Goal: Transaction & Acquisition: Purchase product/service

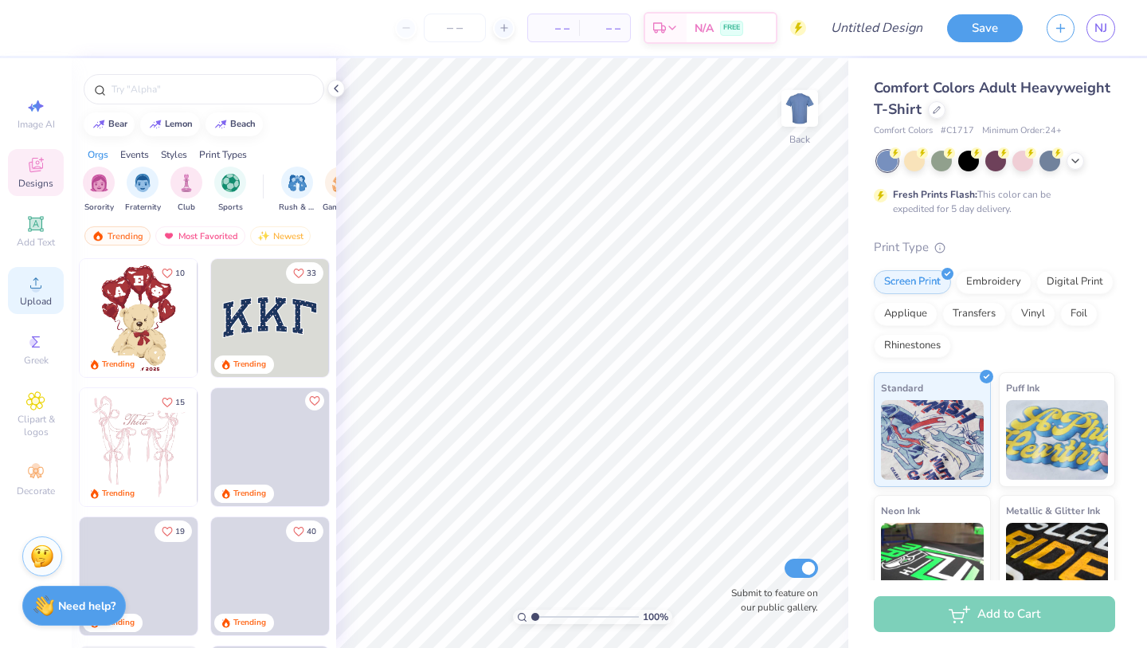
click at [44, 281] on icon at bounding box center [35, 282] width 19 height 19
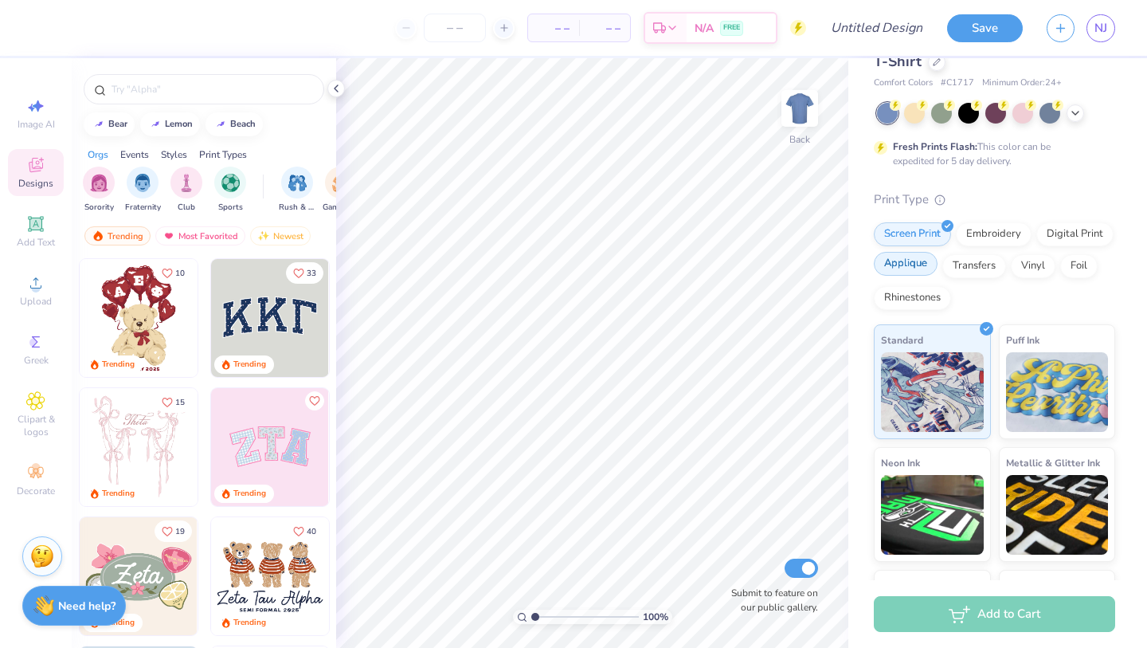
scroll to position [53, 0]
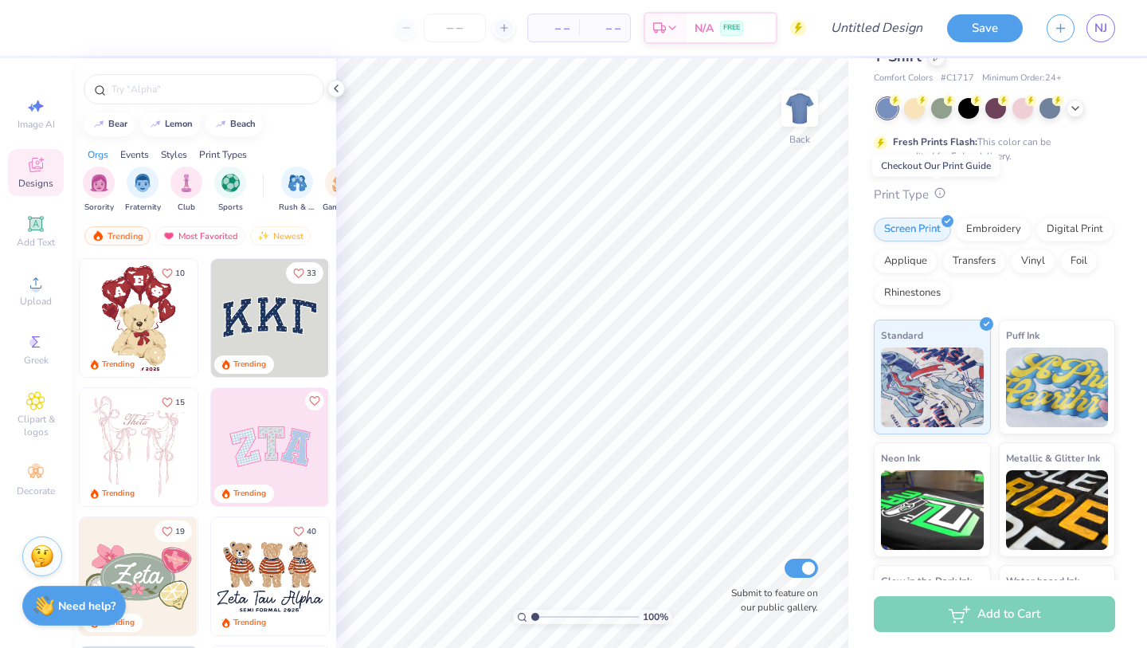
click at [942, 196] on icon at bounding box center [939, 192] width 11 height 11
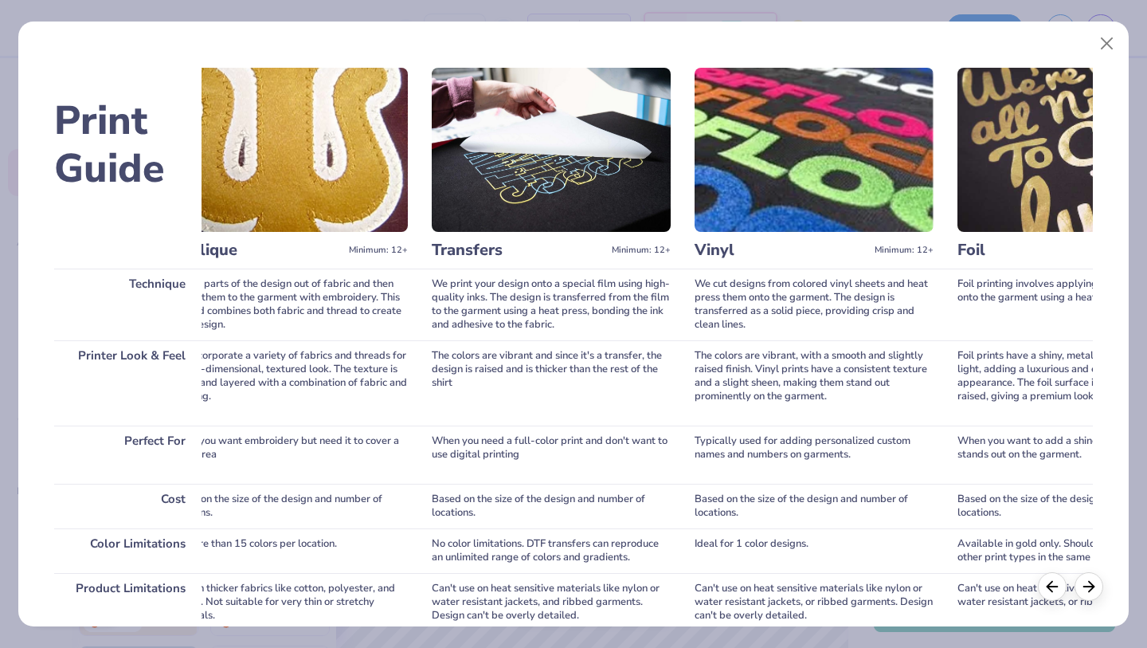
scroll to position [0, 0]
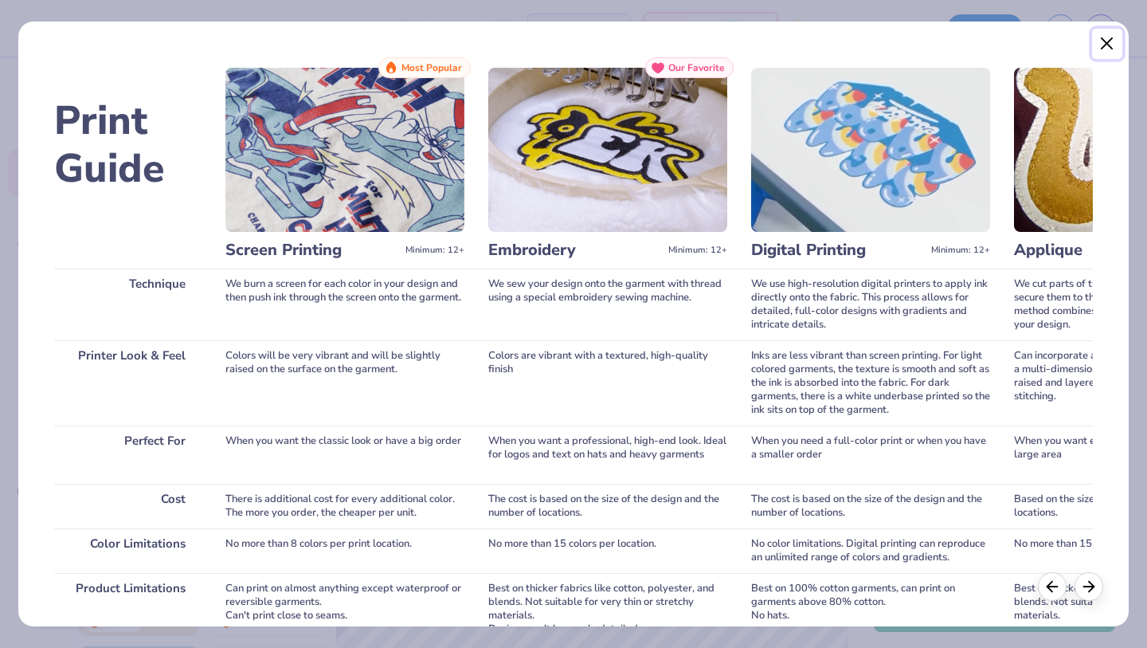
click at [1102, 50] on button "Close" at bounding box center [1107, 44] width 30 height 30
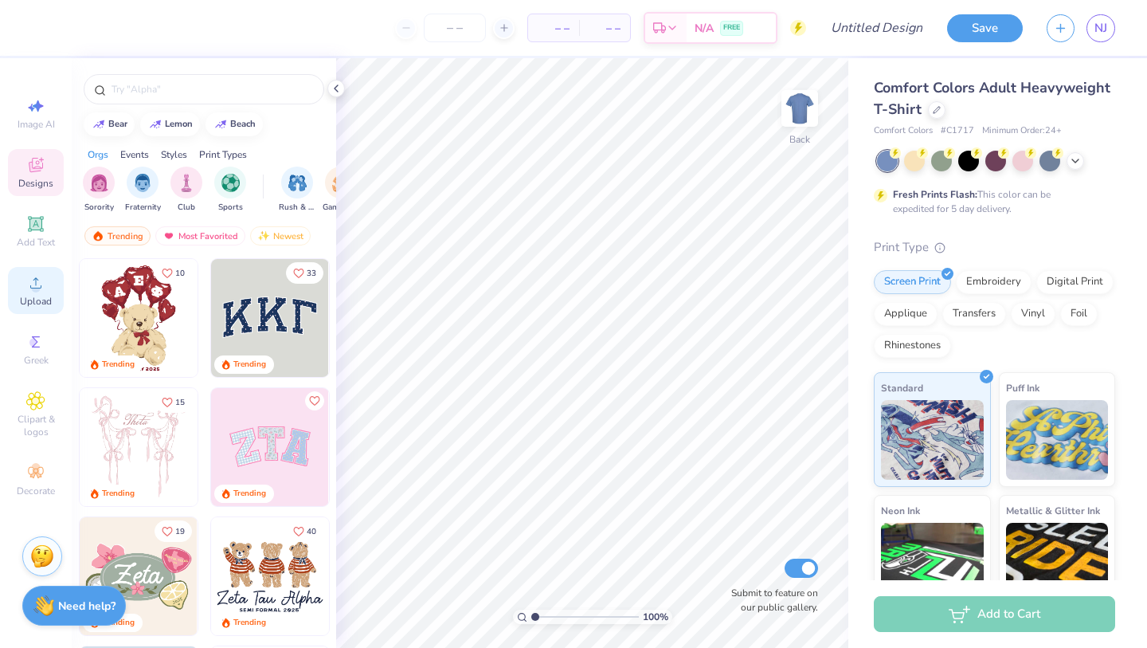
click at [33, 278] on icon at bounding box center [35, 282] width 19 height 19
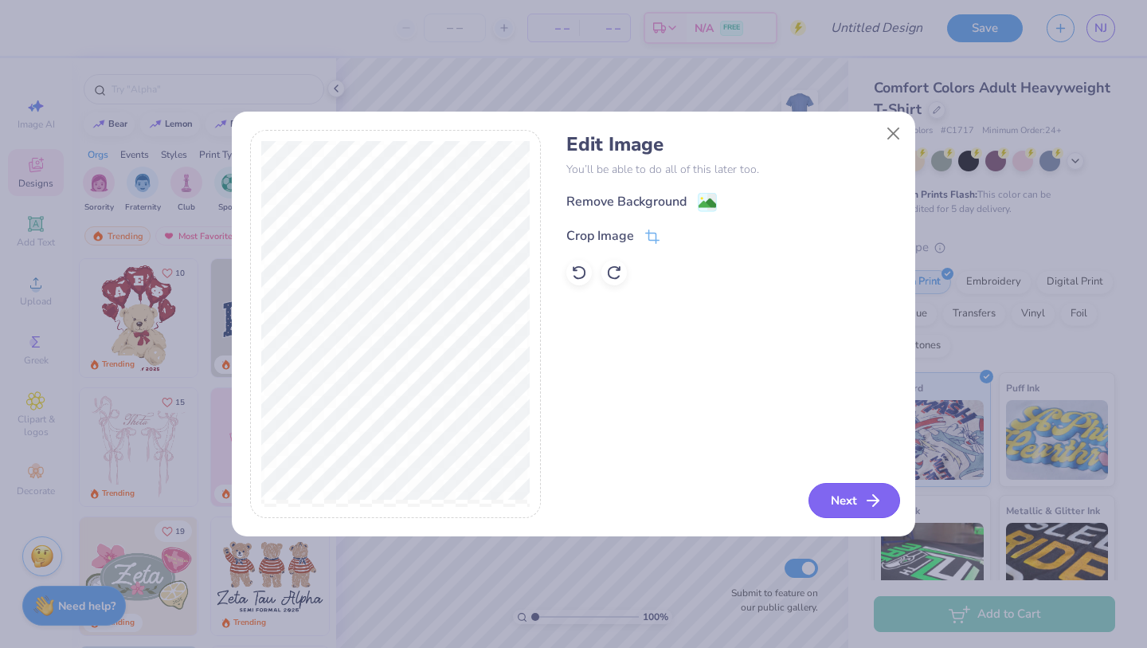
click at [845, 489] on button "Next" at bounding box center [855, 500] width 92 height 35
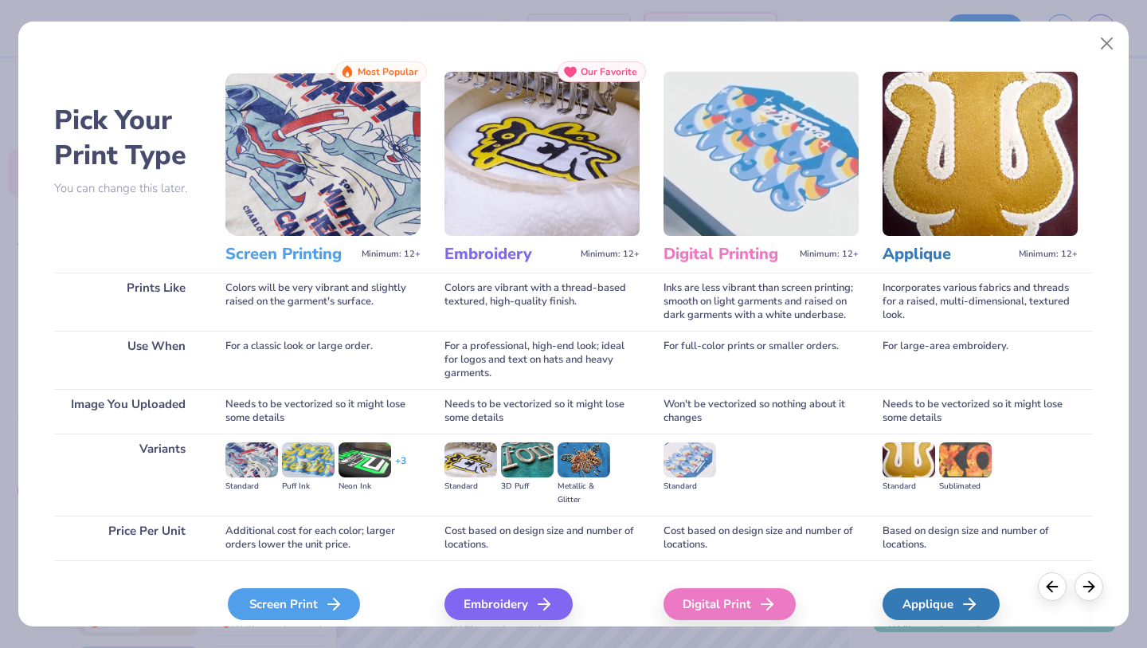
click at [305, 604] on div "Screen Print" at bounding box center [294, 604] width 132 height 32
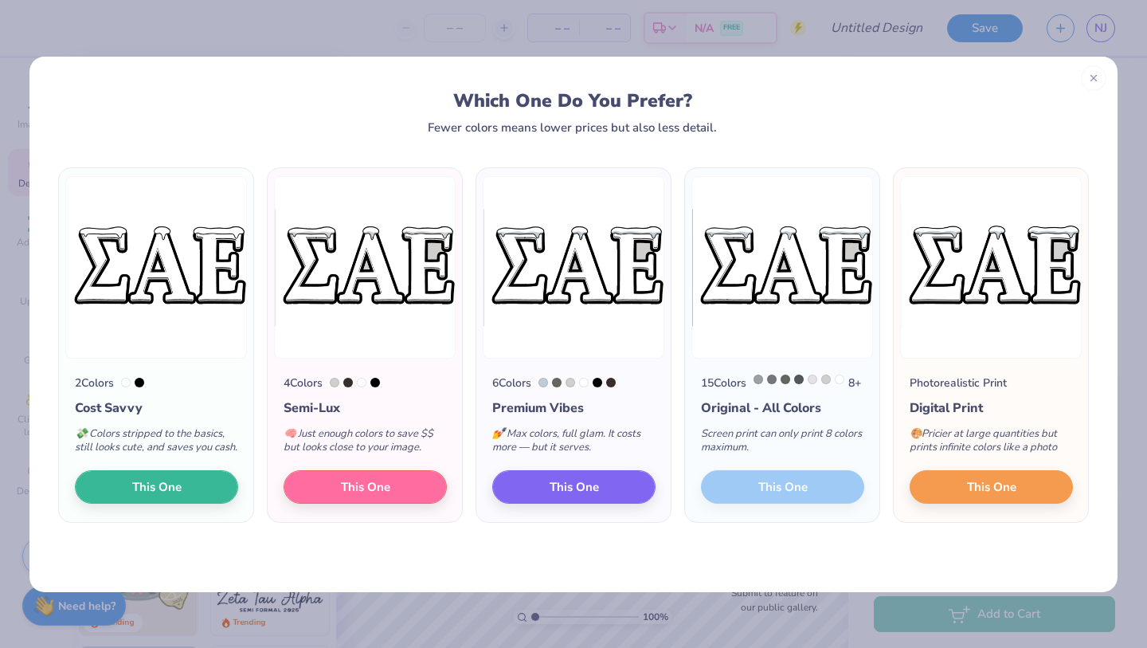
click at [303, 401] on div "Semi-Lux" at bounding box center [365, 407] width 163 height 19
click at [188, 501] on button "This One" at bounding box center [156, 484] width 163 height 33
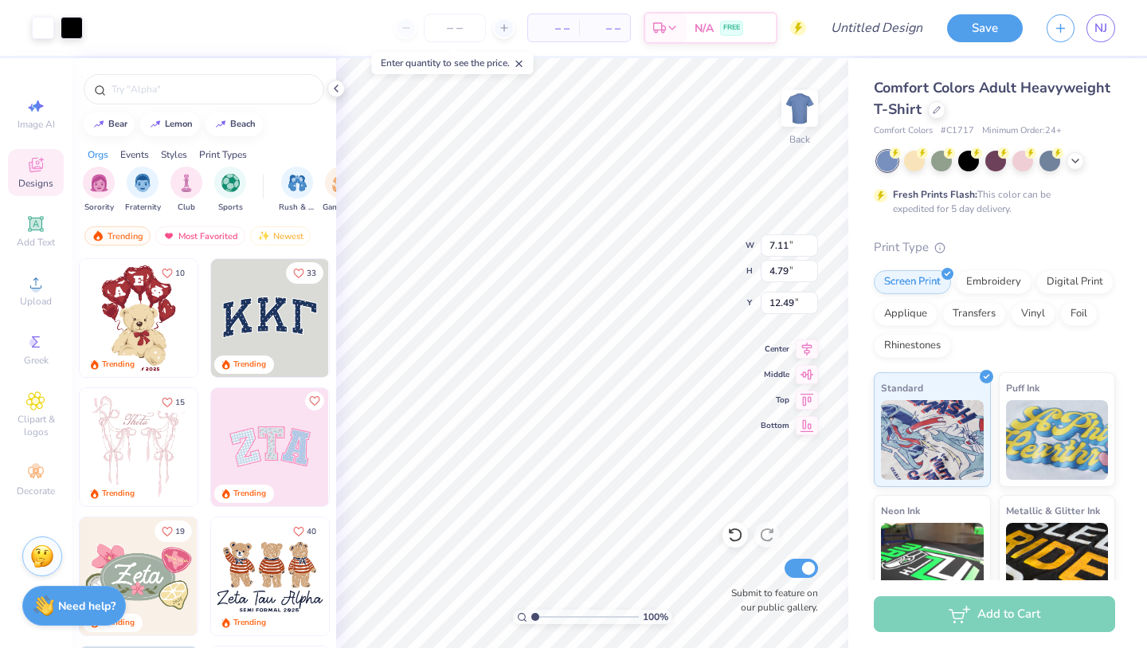
type input "7.11"
type input "4.79"
type input "3.54"
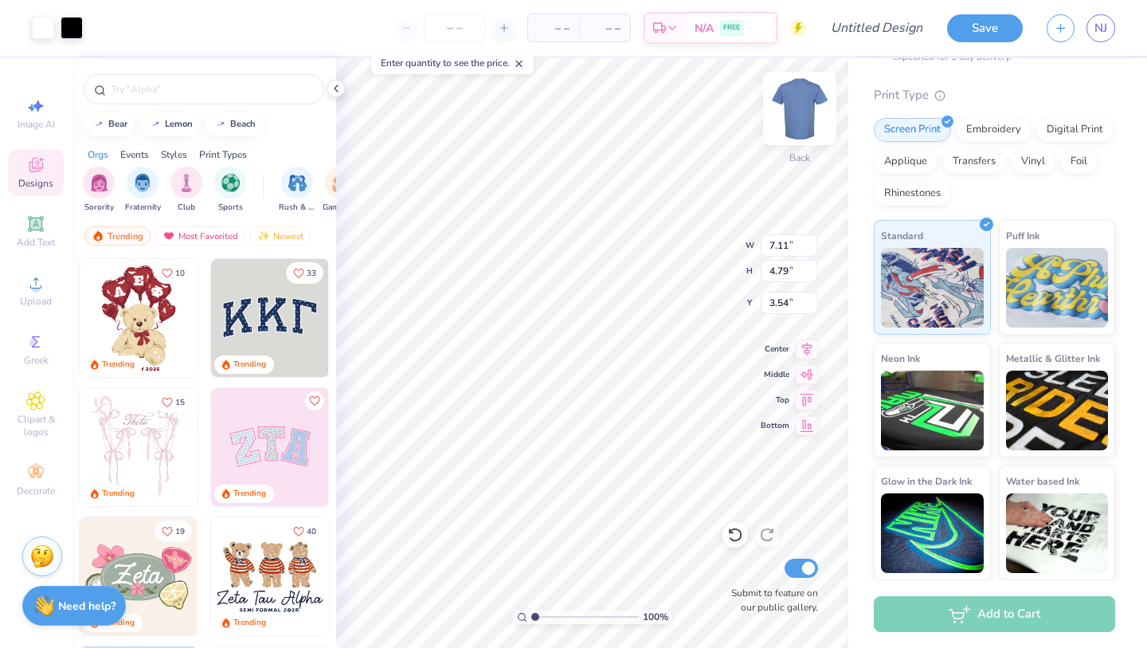
click at [809, 96] on img at bounding box center [800, 108] width 64 height 64
click at [807, 98] on img at bounding box center [800, 108] width 64 height 64
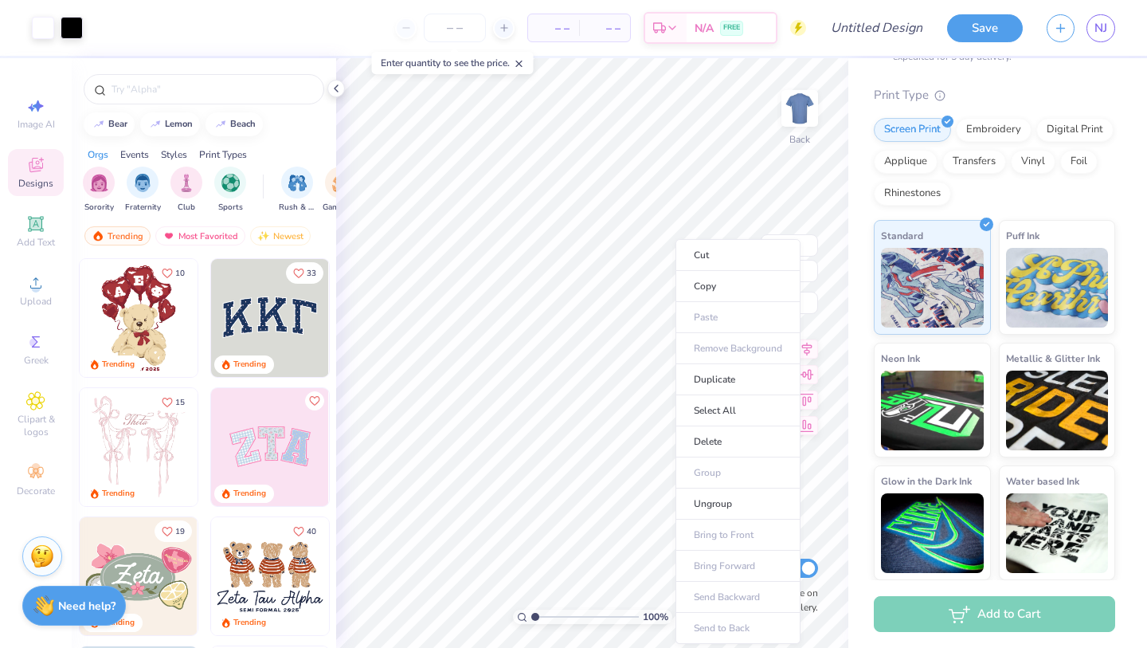
click at [734, 343] on ul "Cut Copy Paste Remove Background Duplicate Select All Delete Group Ungroup Brin…" at bounding box center [738, 441] width 125 height 405
click at [730, 344] on ul "Cut Copy Paste Remove Background Duplicate Select All Delete Group Ungroup Brin…" at bounding box center [738, 441] width 125 height 405
click at [730, 345] on ul "Cut Copy Paste Remove Background Duplicate Select All Delete Group Ungroup Brin…" at bounding box center [738, 441] width 125 height 405
click at [723, 347] on ul "Cut Copy Paste Remove Background Duplicate Select All Delete Group Ungroup Brin…" at bounding box center [738, 441] width 125 height 405
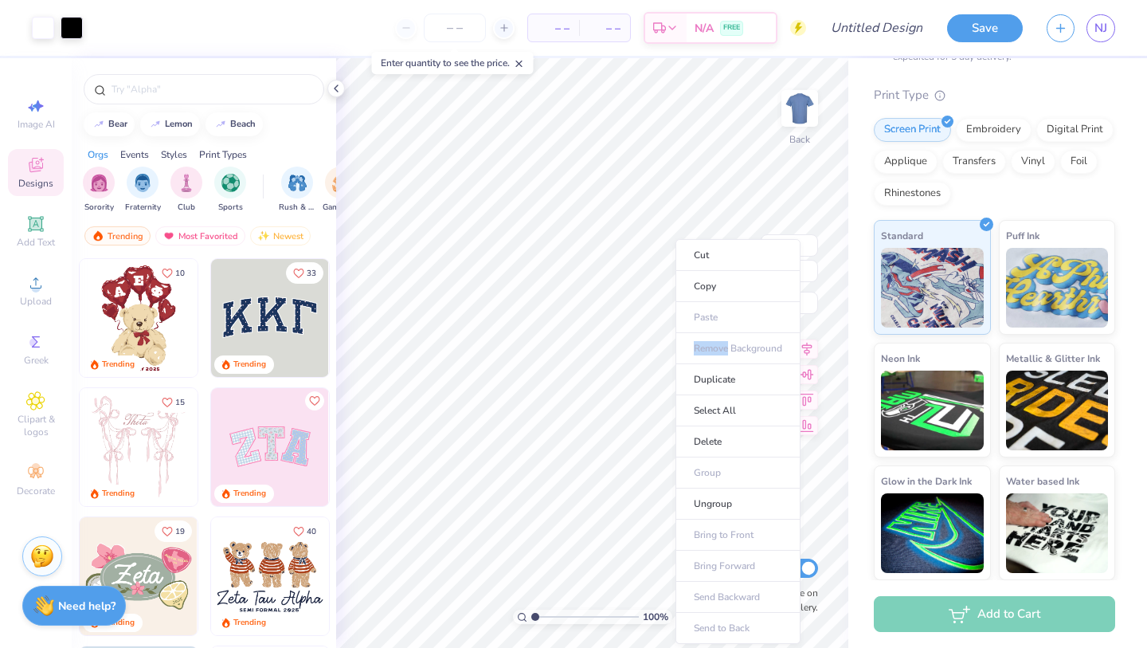
click at [723, 347] on ul "Cut Copy Paste Remove Background Duplicate Select All Delete Group Ungroup Brin…" at bounding box center [738, 441] width 125 height 405
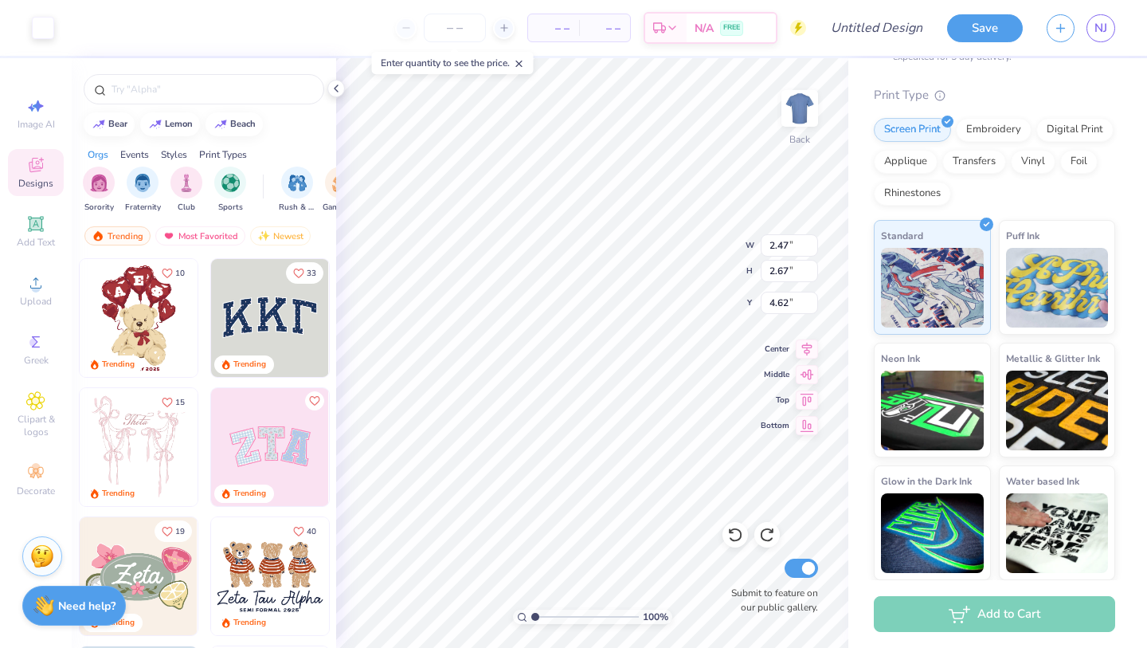
type input "8.91"
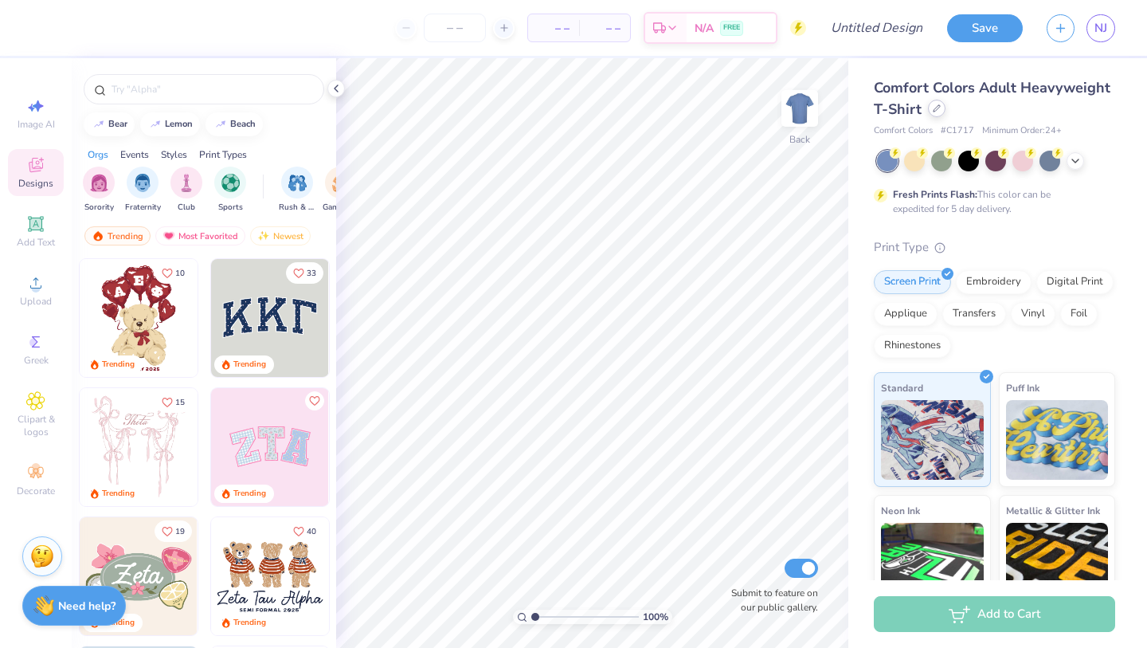
click at [936, 108] on icon at bounding box center [937, 108] width 6 height 6
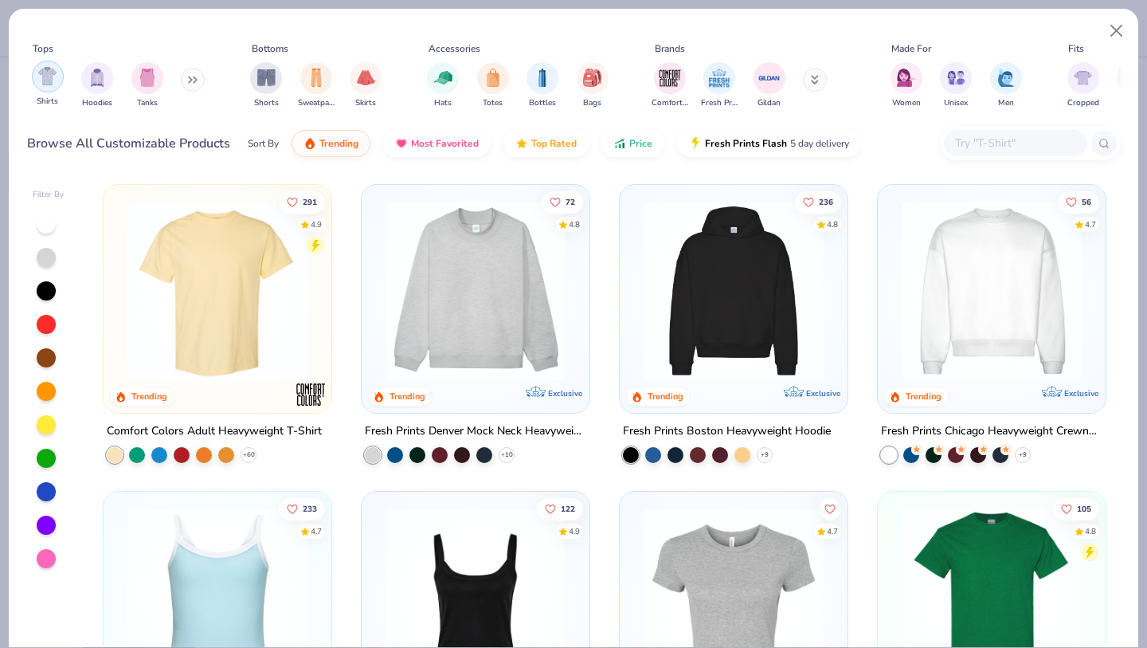
click at [53, 86] on div "filter for Shirts" at bounding box center [48, 77] width 32 height 32
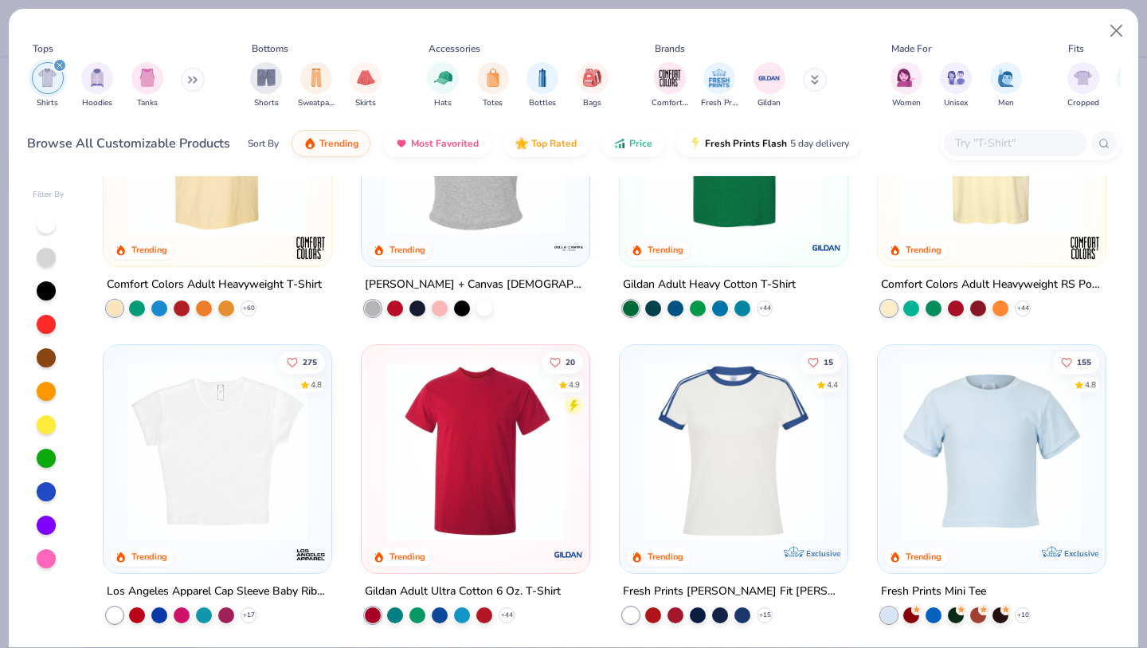
scroll to position [87, 0]
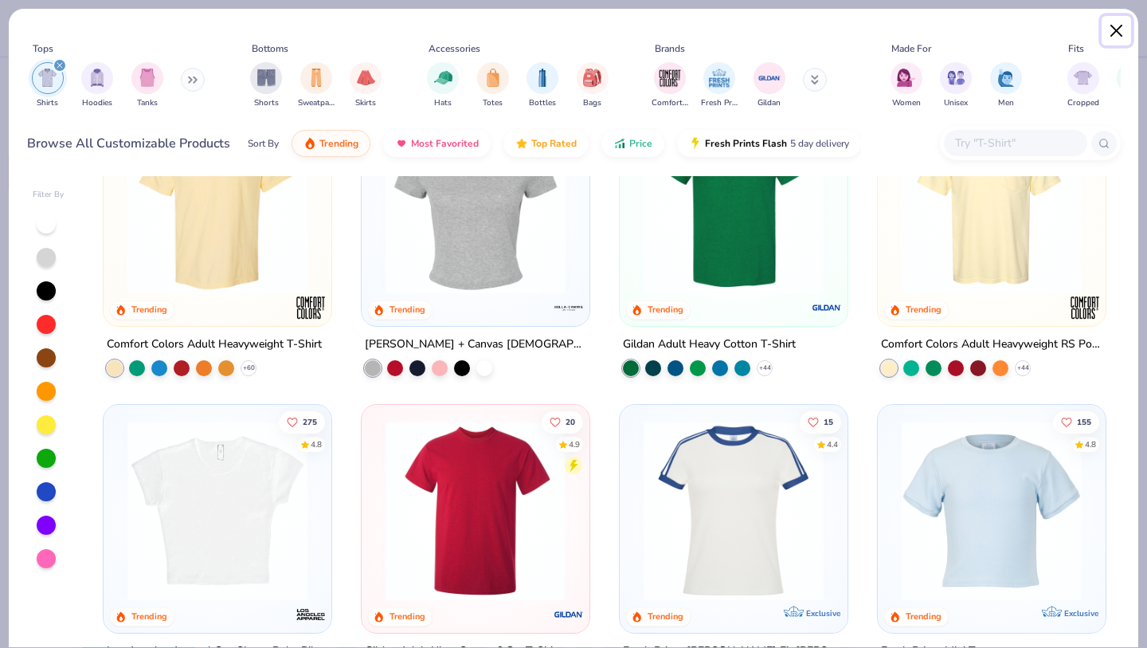
click at [1116, 26] on button "Close" at bounding box center [1117, 31] width 30 height 30
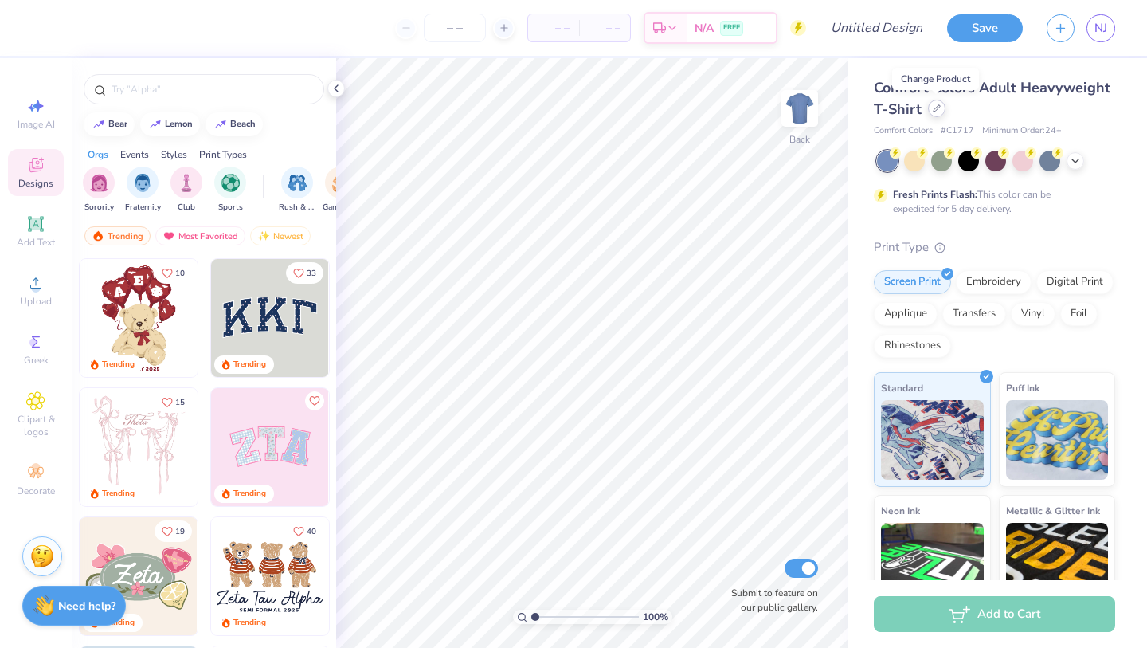
click at [933, 112] on icon at bounding box center [937, 108] width 8 height 8
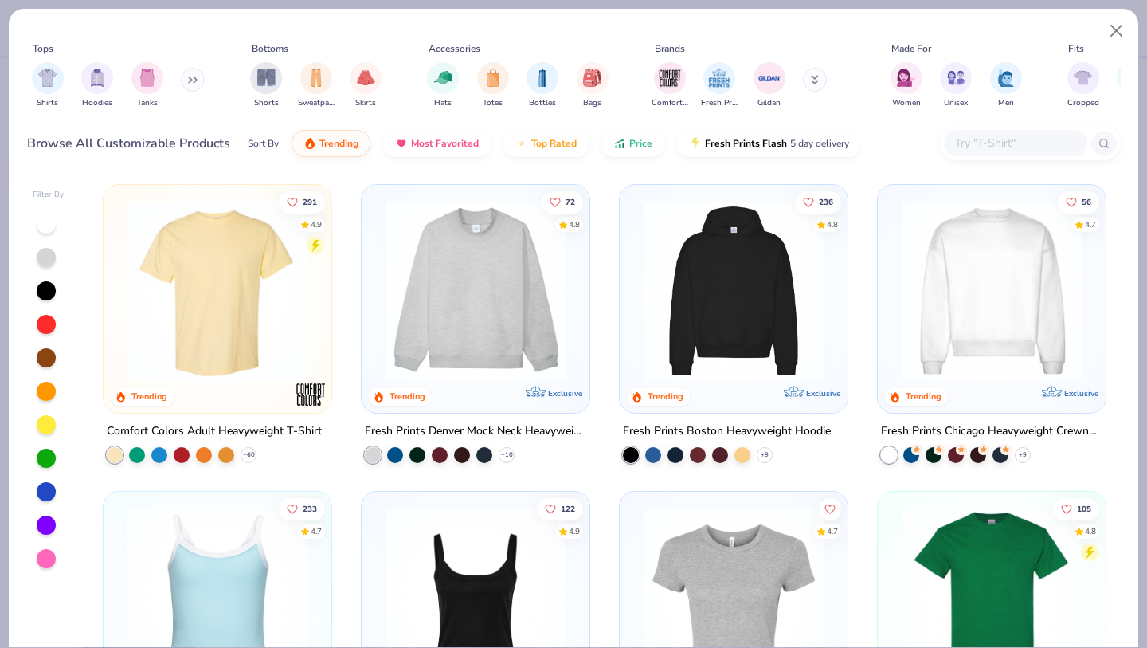
click at [985, 145] on input "text" at bounding box center [1015, 143] width 123 height 18
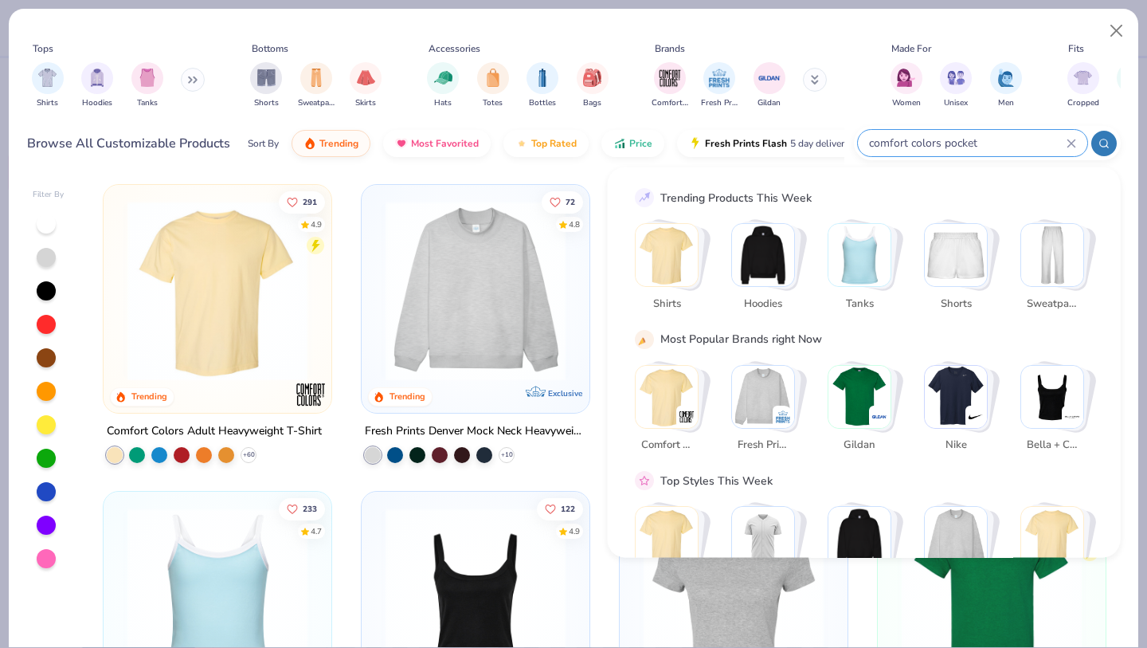
type input "comfort colors pocket"
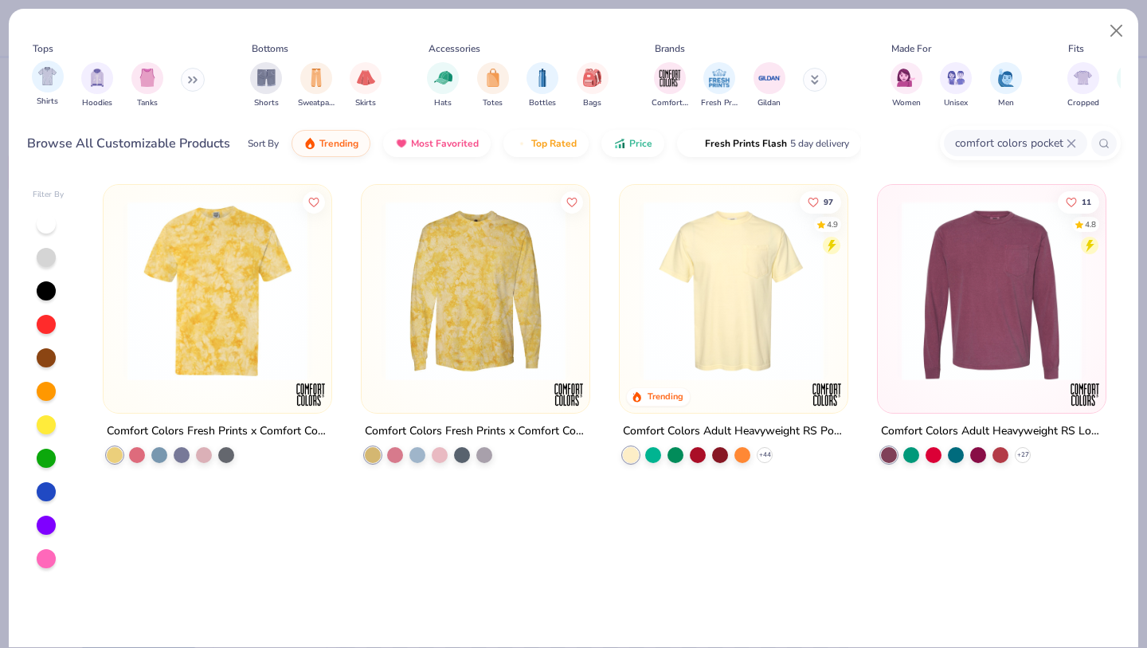
click at [57, 90] on div "Shirts" at bounding box center [48, 84] width 32 height 47
click at [1068, 141] on icon at bounding box center [1070, 142] width 7 height 7
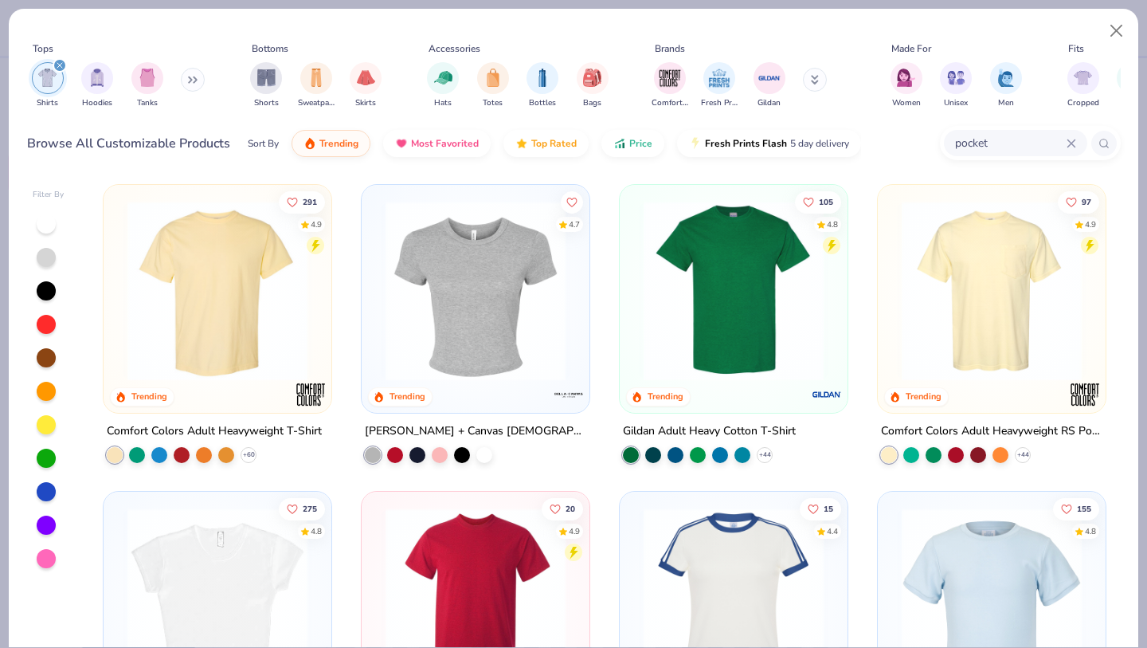
type input "pocket"
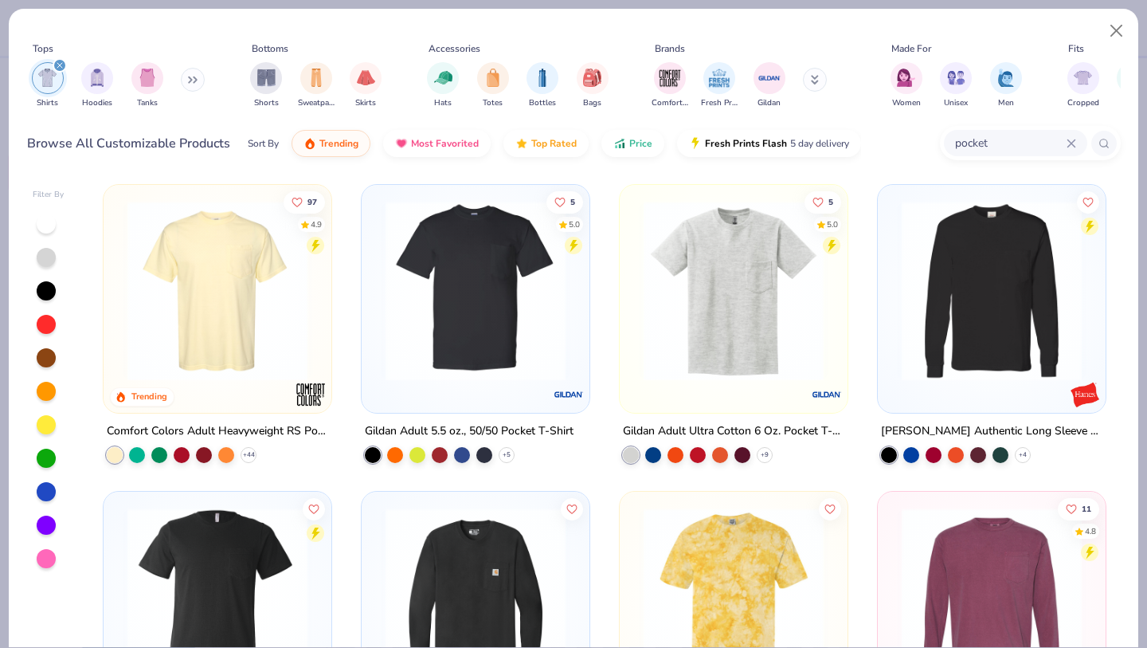
click at [249, 296] on img at bounding box center [217, 291] width 196 height 180
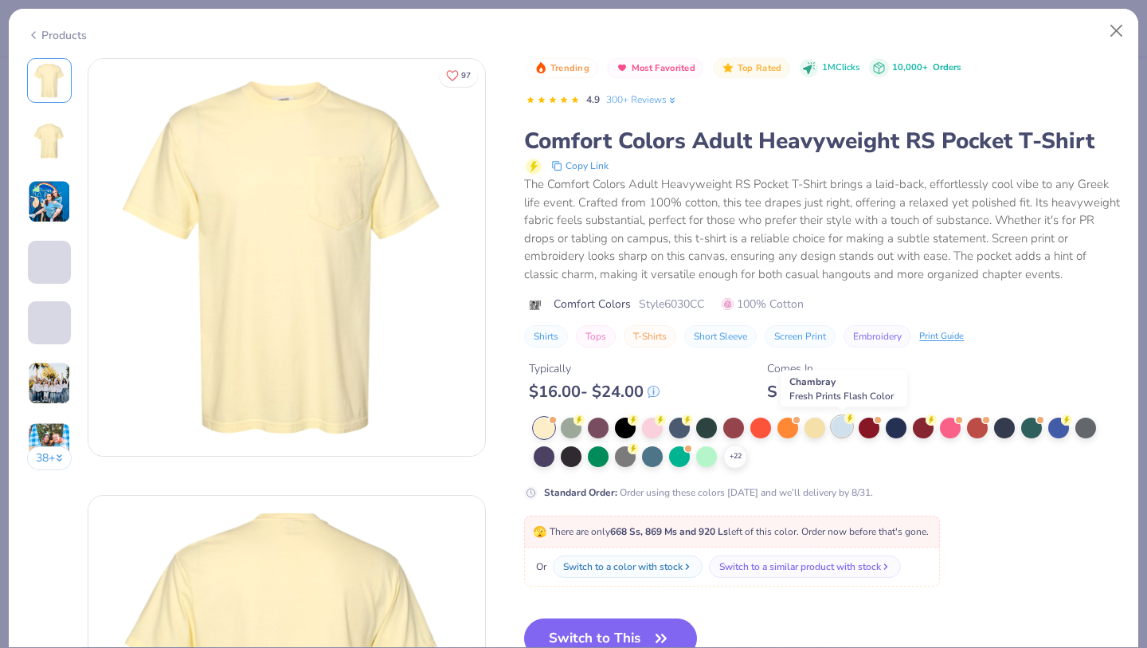
click at [836, 422] on div at bounding box center [842, 426] width 21 height 21
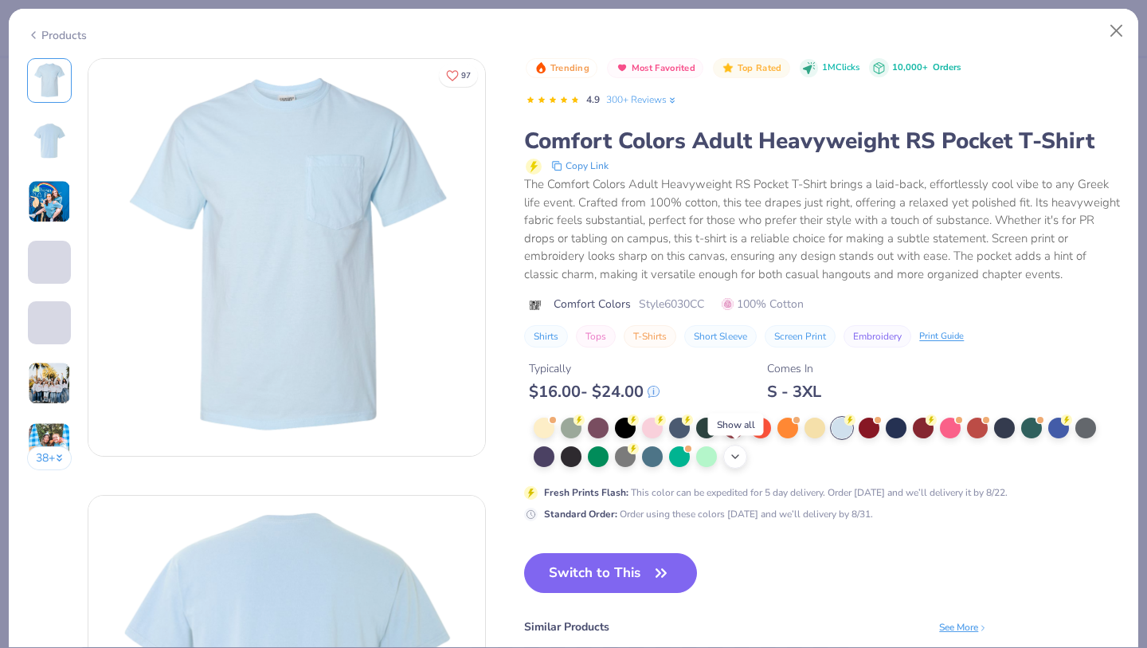
click at [727, 453] on div "+ 22" at bounding box center [735, 456] width 24 height 24
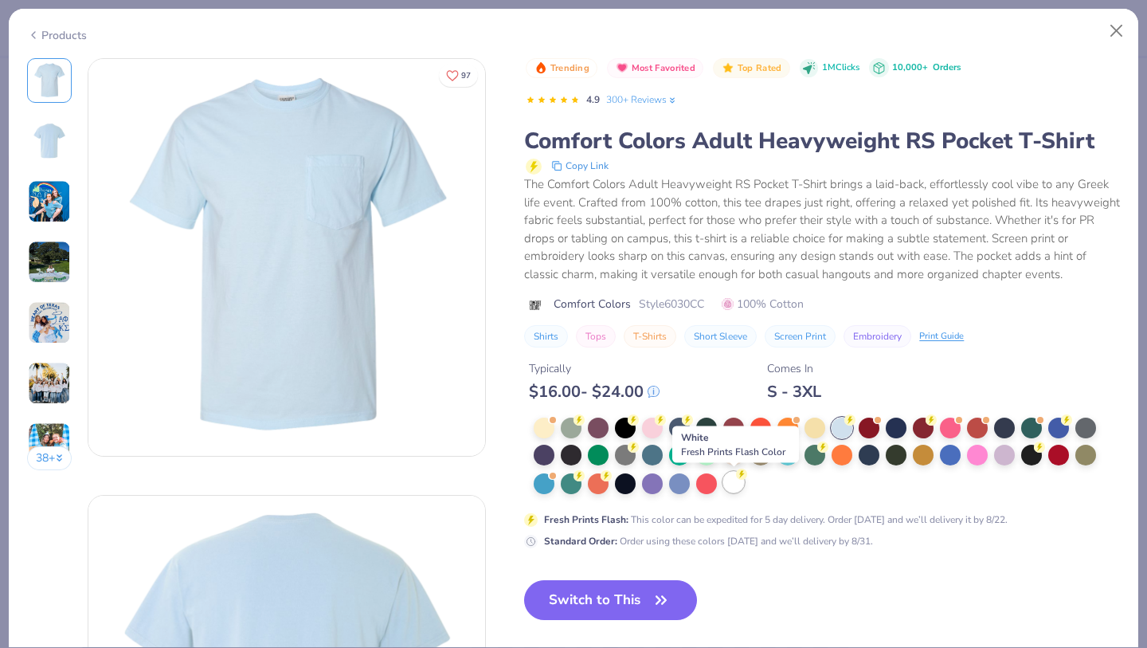
click at [730, 479] on div at bounding box center [733, 482] width 21 height 21
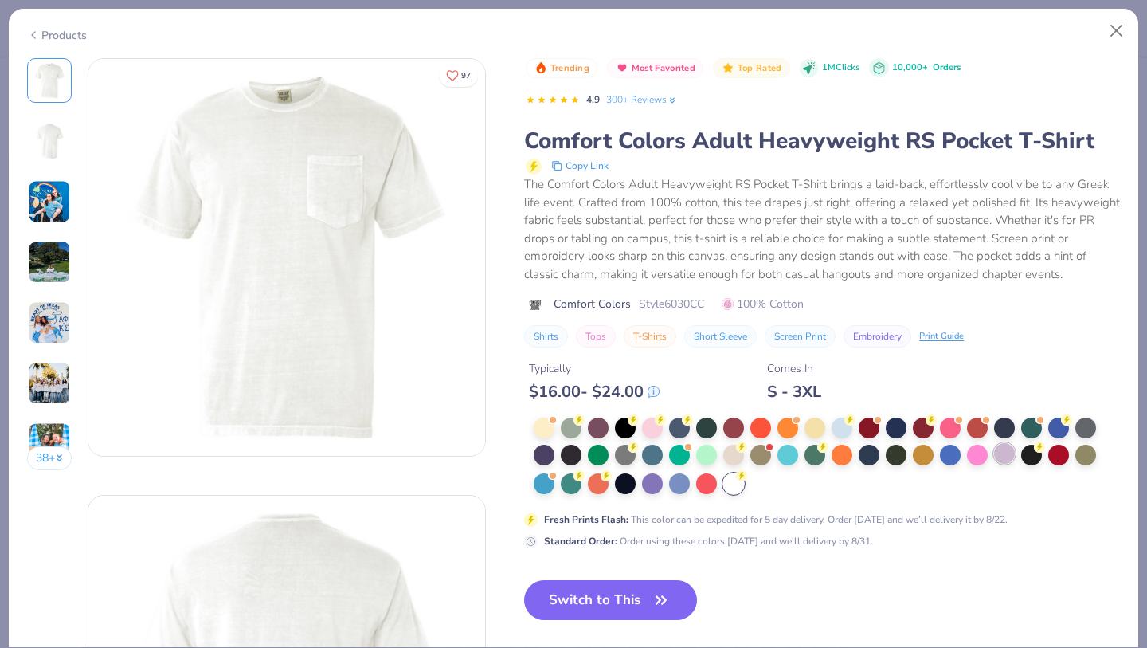
click at [1004, 455] on div at bounding box center [1004, 453] width 21 height 21
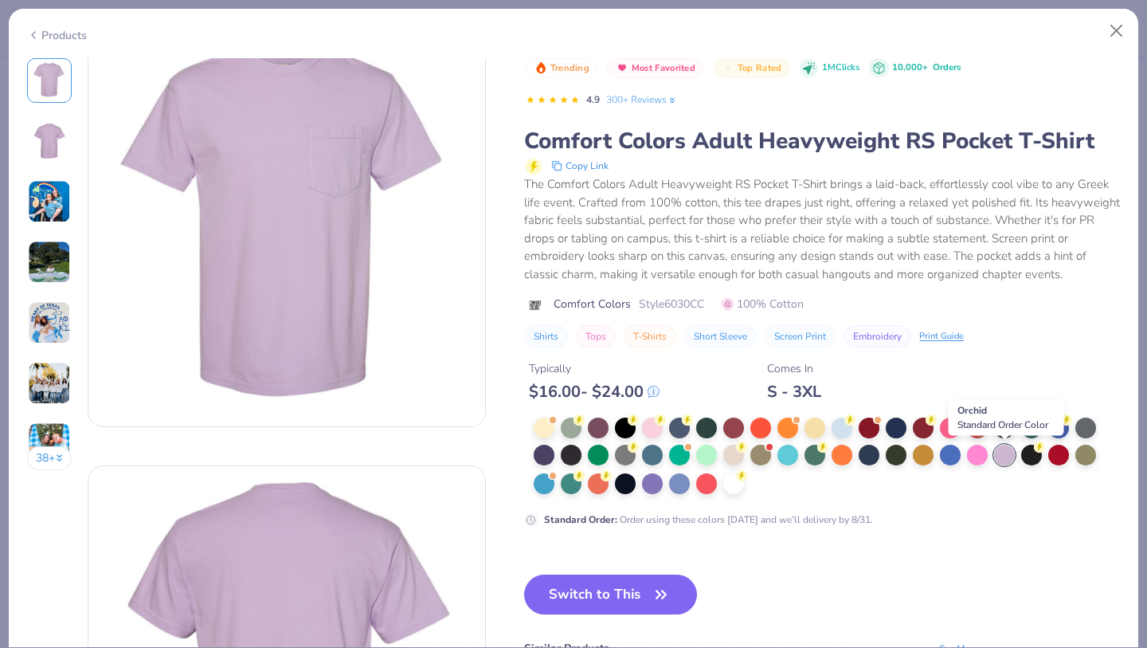
scroll to position [30, 0]
click at [1040, 455] on div at bounding box center [1031, 453] width 21 height 21
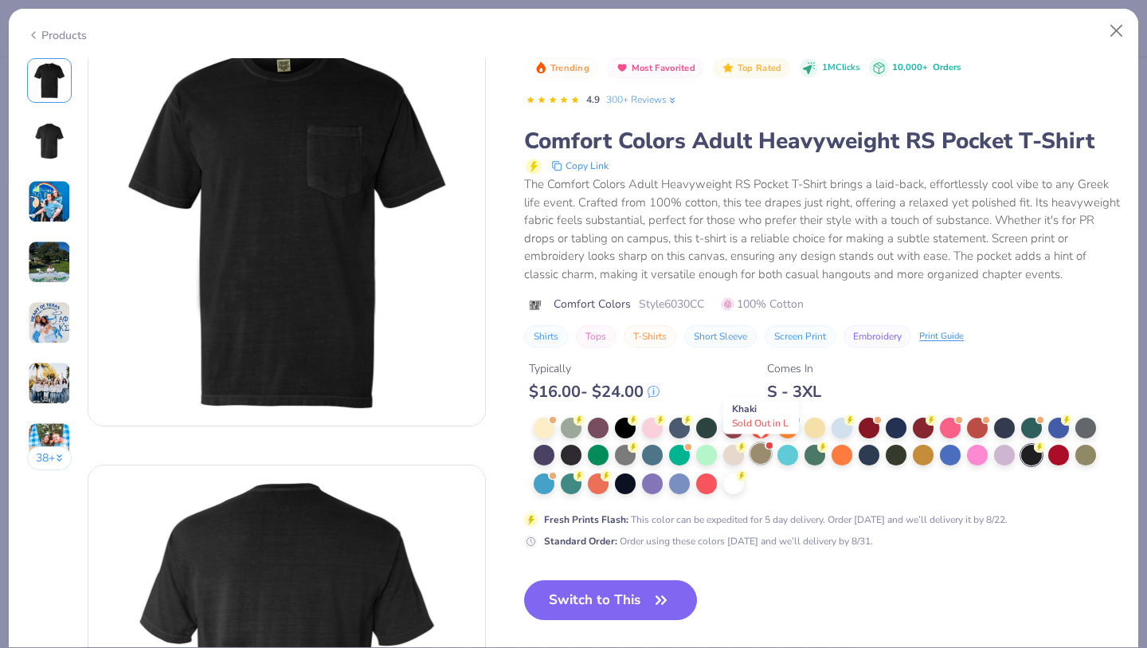
click at [753, 455] on div at bounding box center [760, 453] width 21 height 21
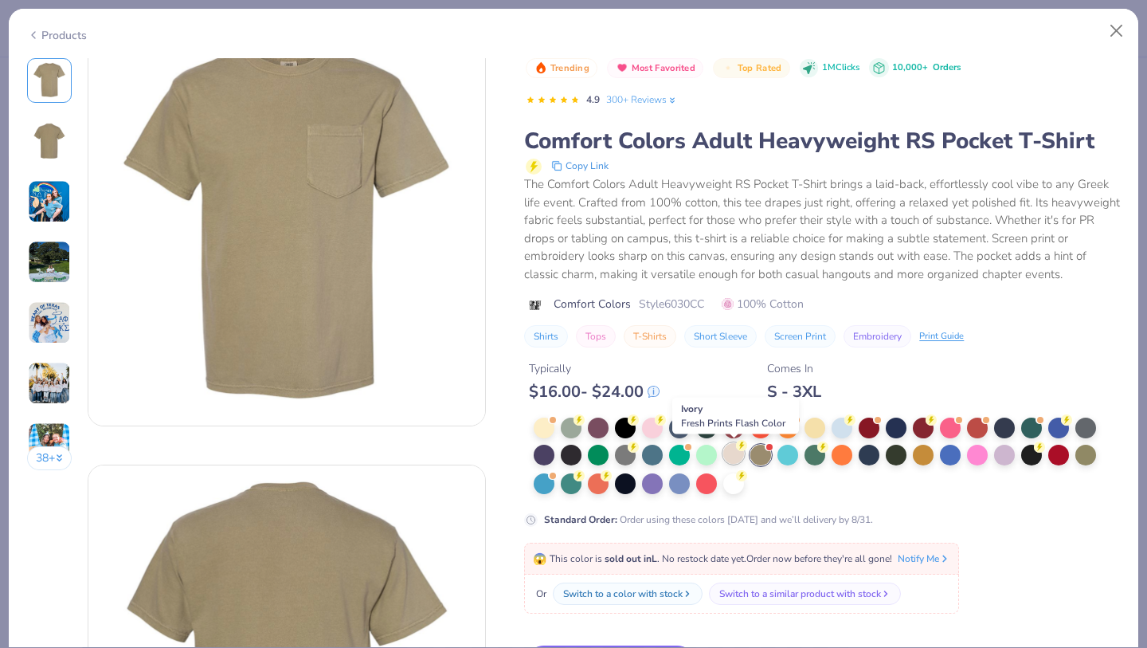
click at [731, 460] on div at bounding box center [733, 453] width 21 height 21
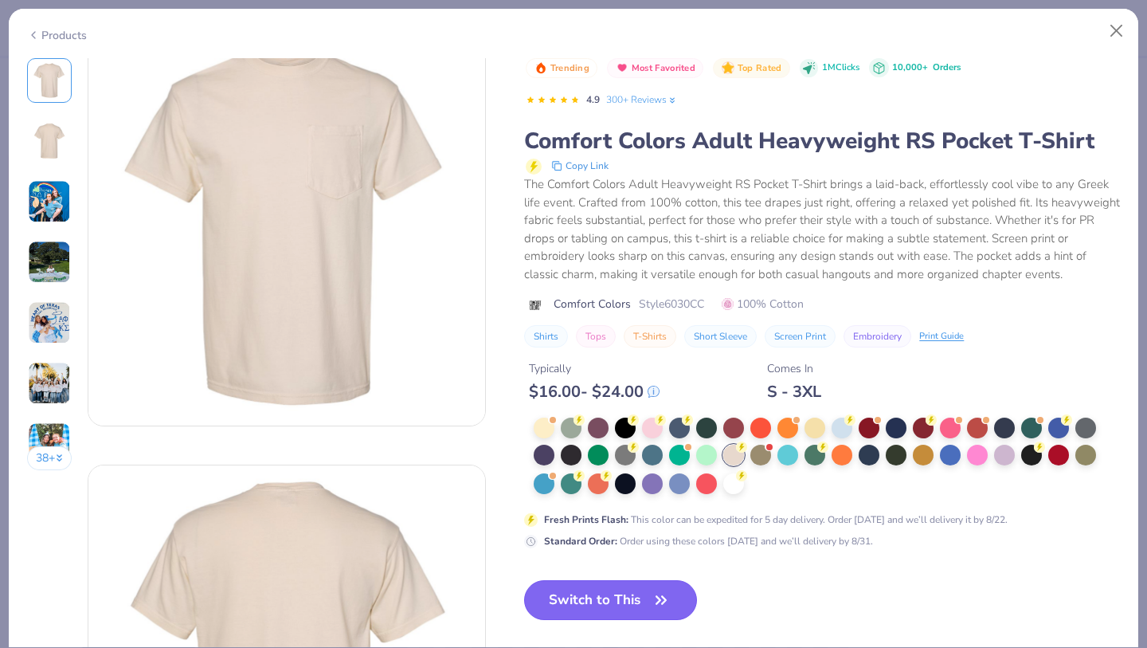
click at [637, 593] on button "Switch to This" at bounding box center [610, 600] width 173 height 40
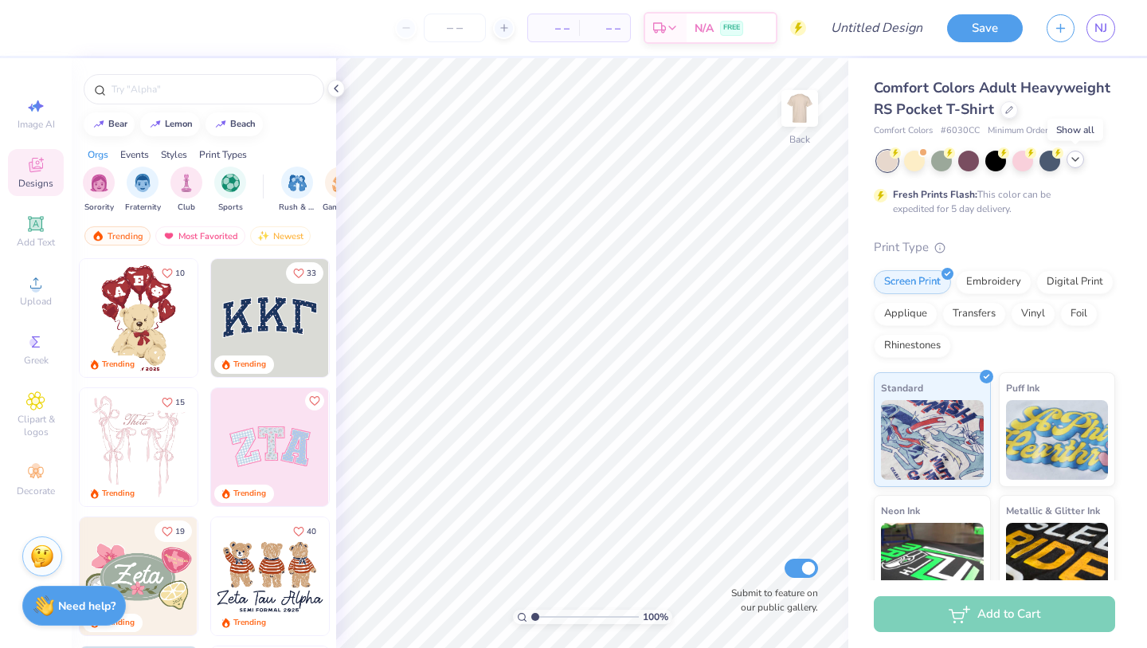
click at [1078, 159] on icon at bounding box center [1075, 159] width 13 height 13
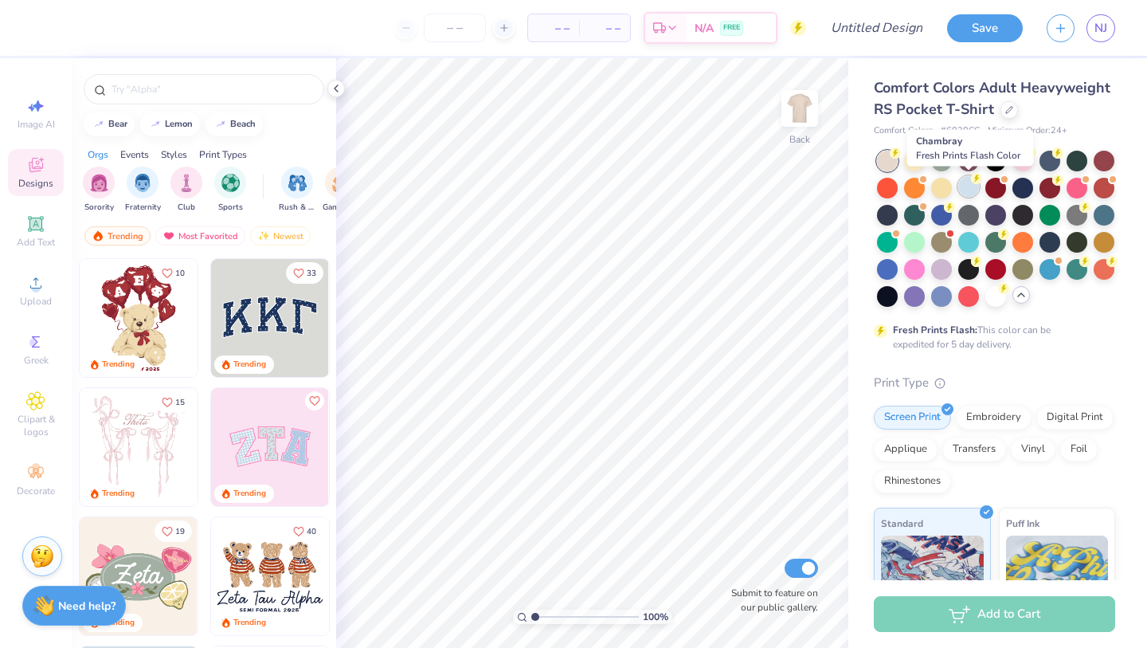
click at [960, 184] on div at bounding box center [968, 186] width 21 height 21
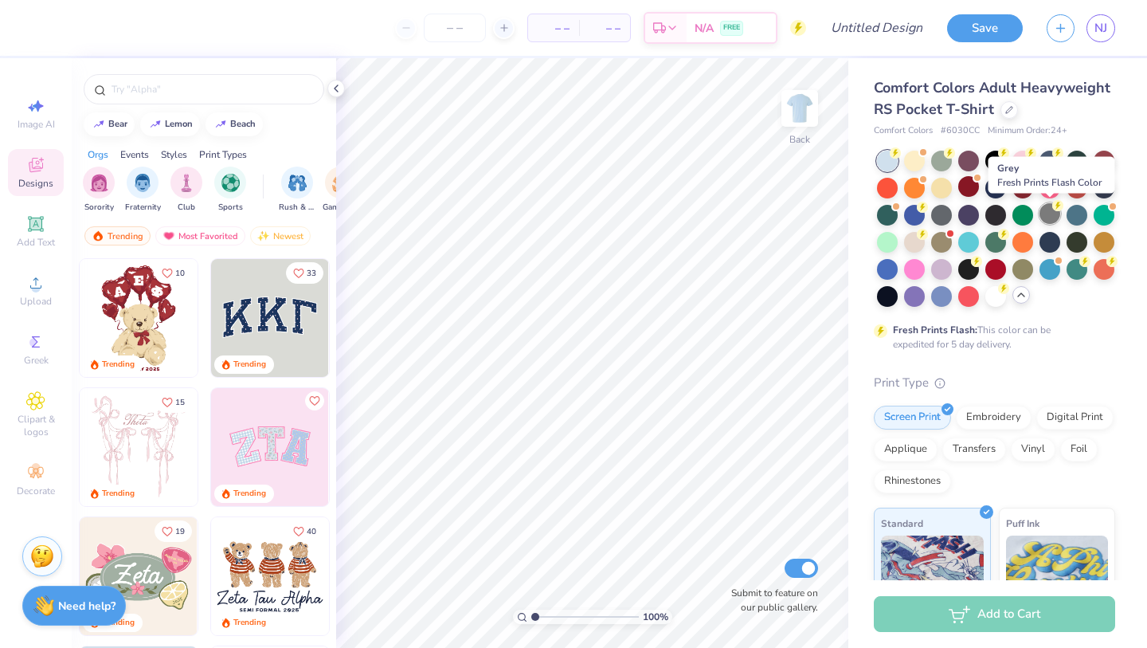
click at [1055, 213] on div at bounding box center [1050, 213] width 21 height 21
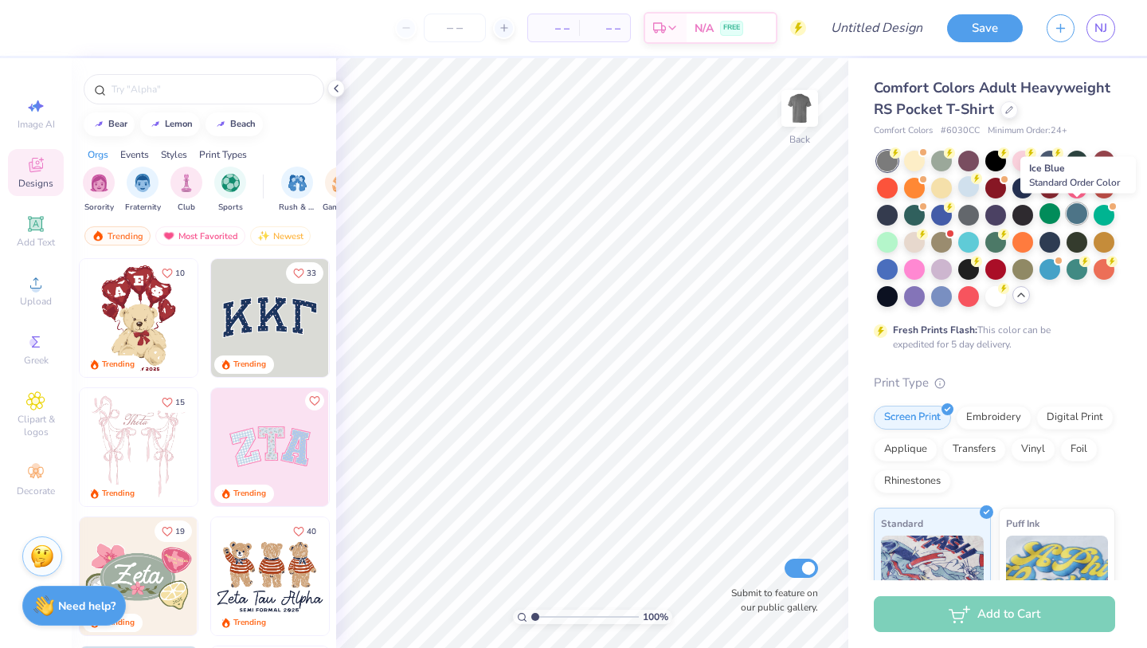
click at [1081, 214] on div at bounding box center [1077, 213] width 21 height 21
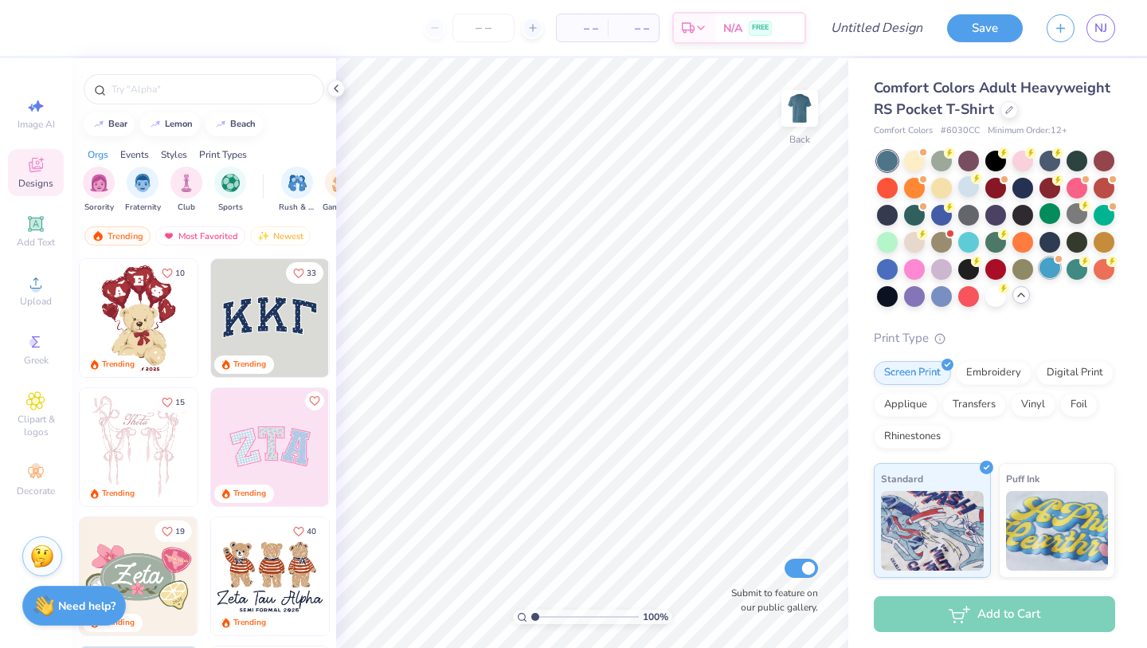
click at [1050, 268] on div at bounding box center [1050, 267] width 21 height 21
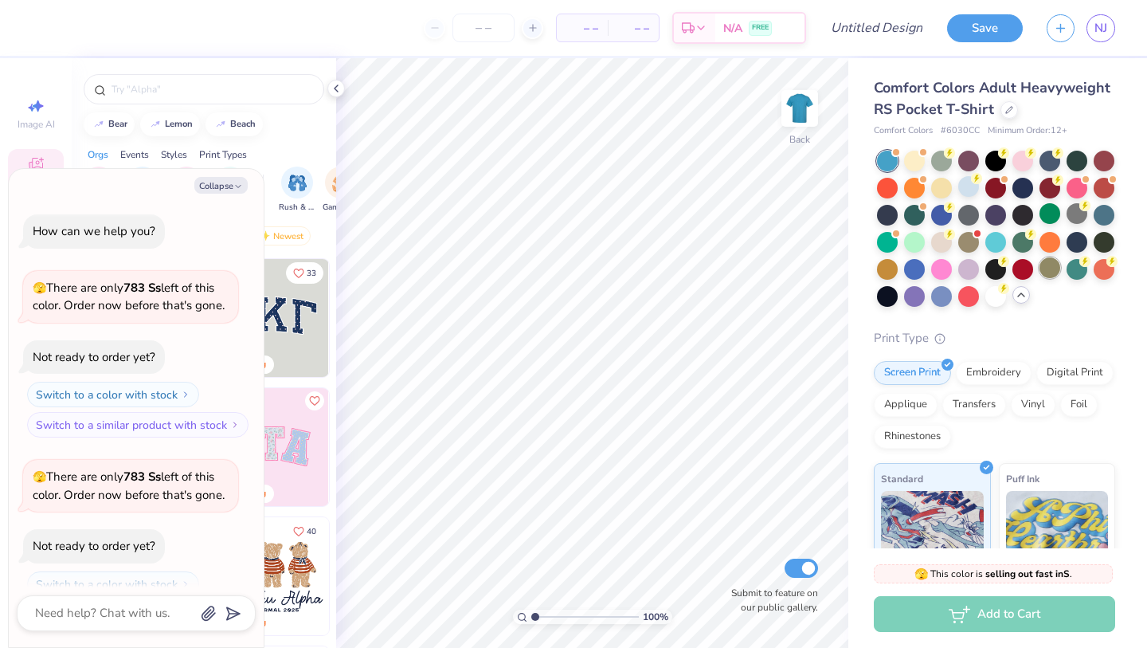
scroll to position [52, 0]
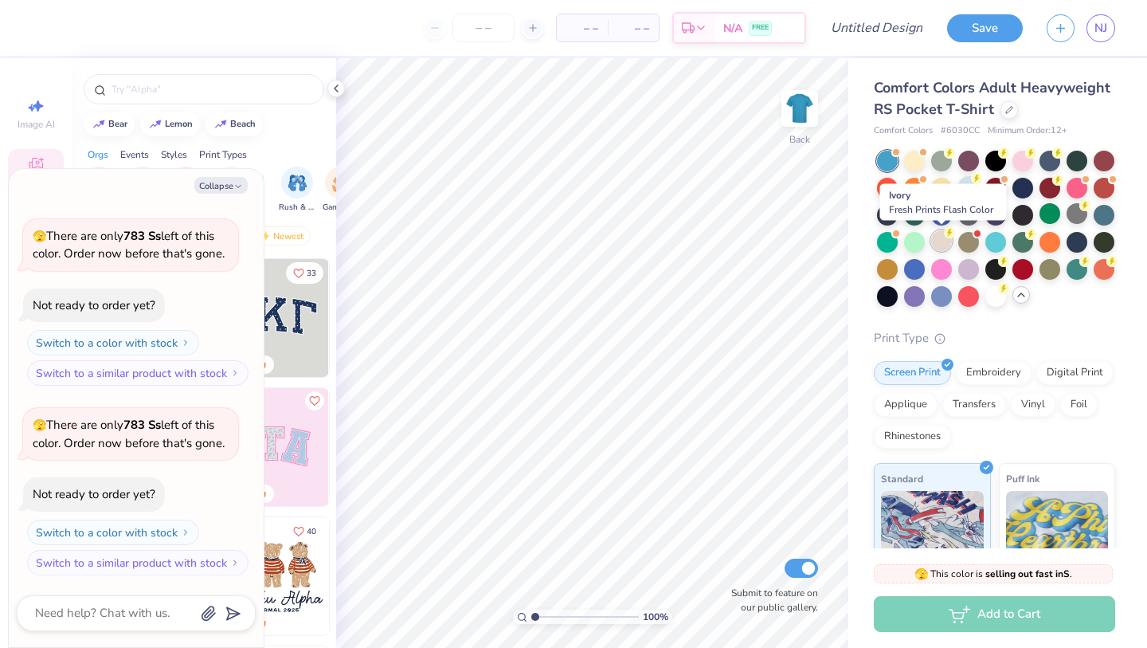
click at [943, 244] on div at bounding box center [941, 240] width 21 height 21
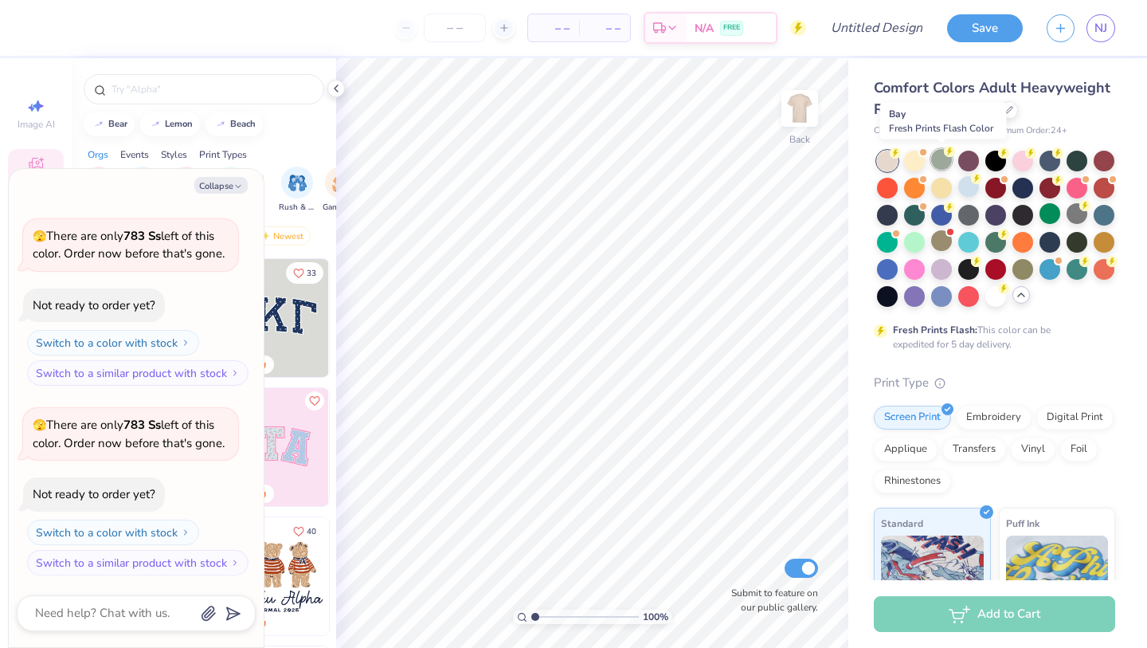
click at [940, 167] on div at bounding box center [941, 159] width 21 height 21
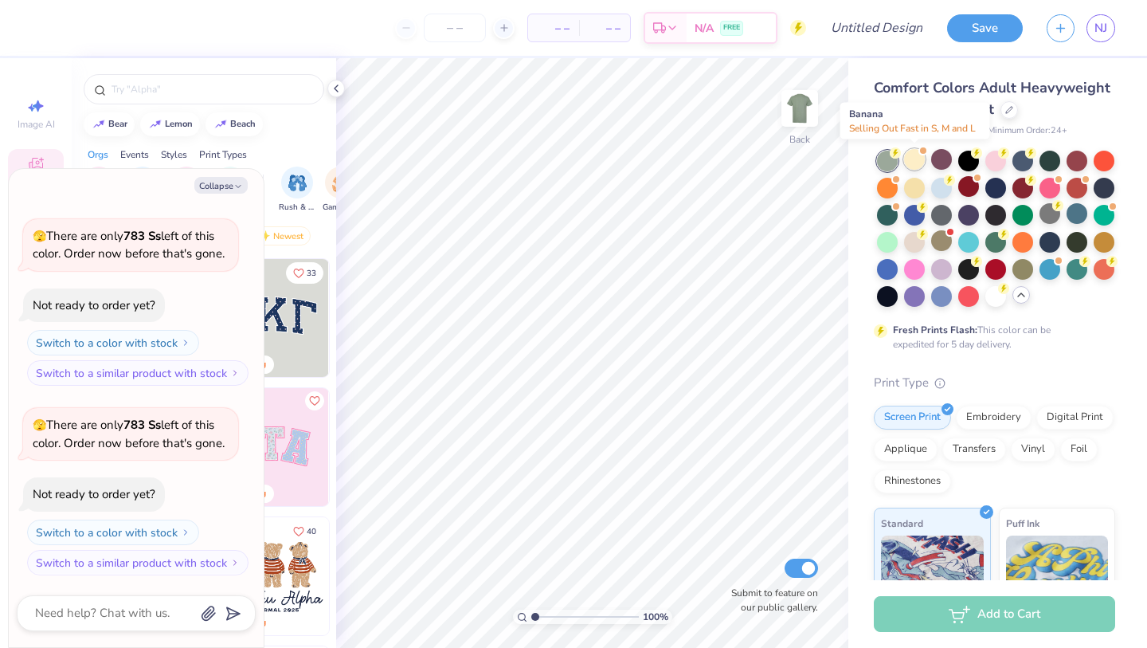
click at [912, 167] on div at bounding box center [914, 159] width 21 height 21
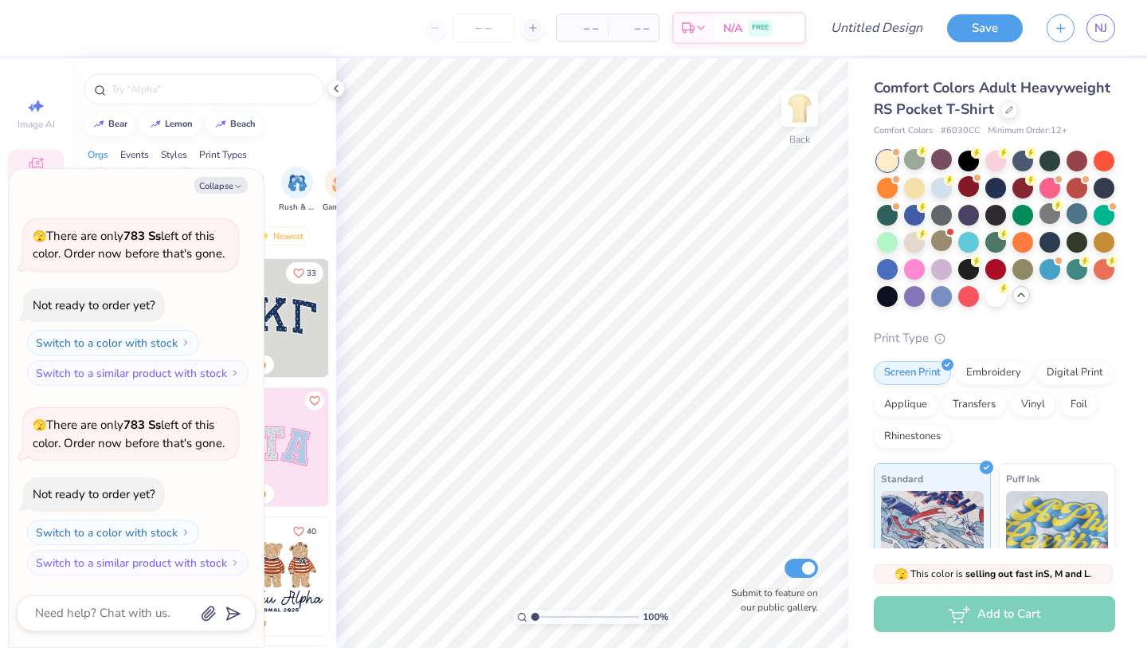
scroll to position [259, 0]
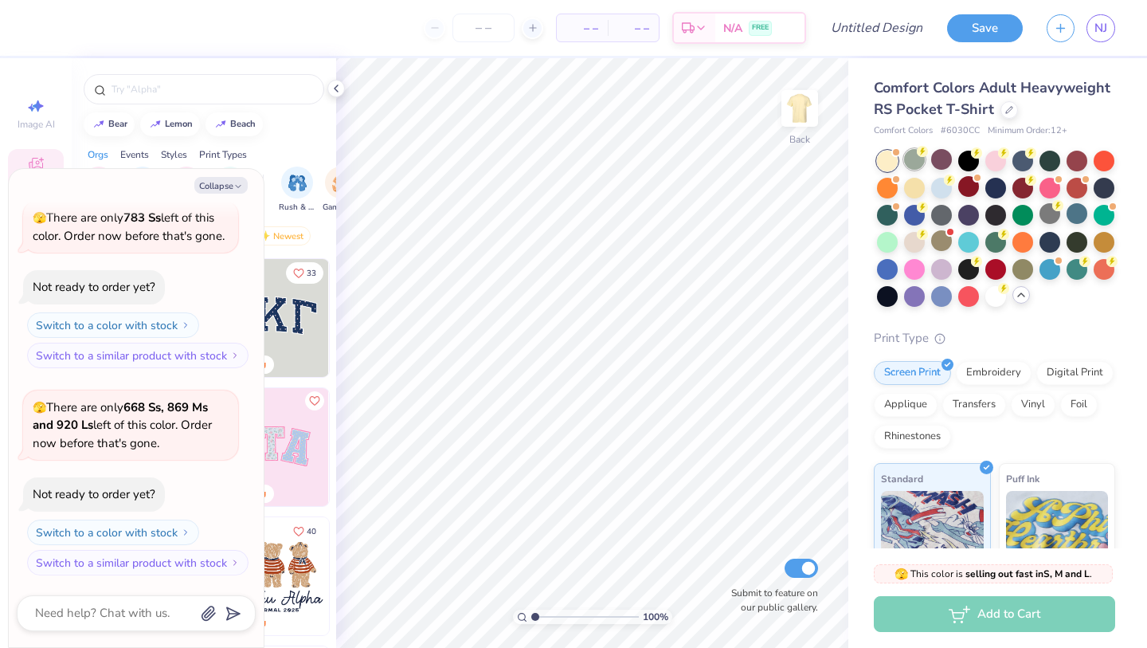
click at [922, 164] on div at bounding box center [914, 159] width 21 height 21
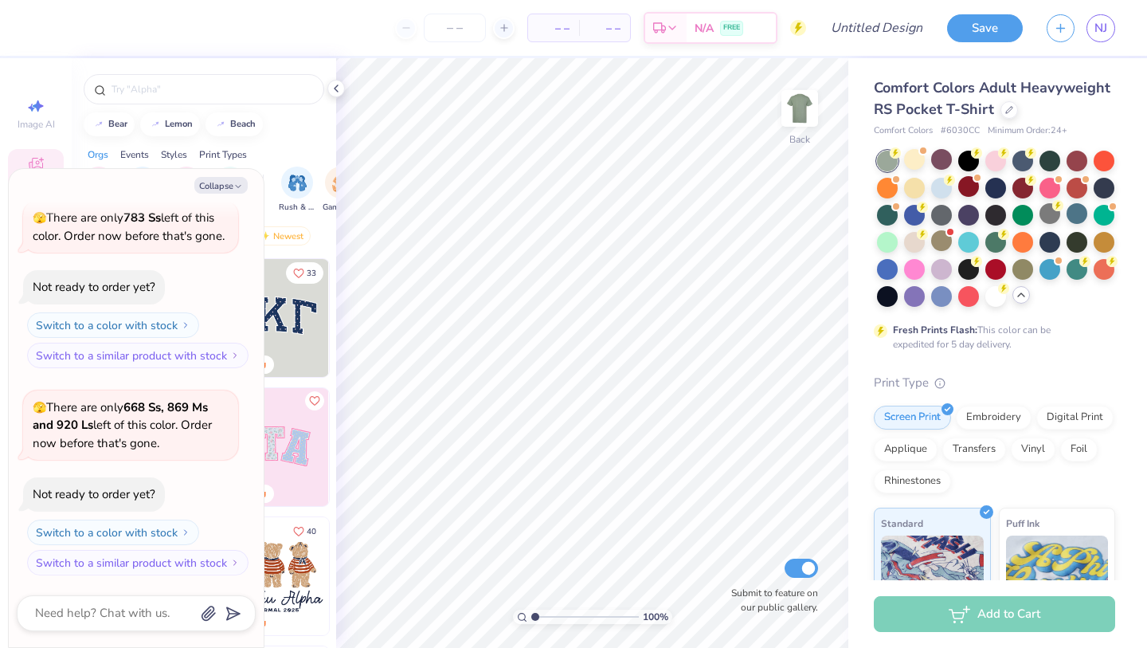
type textarea "x"
